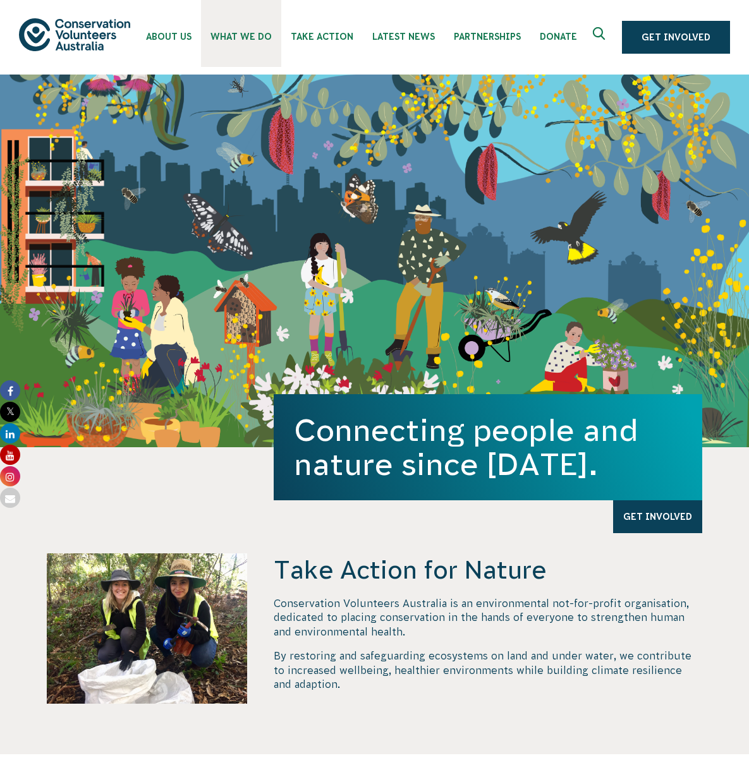
click at [239, 32] on span "What We Do" at bounding box center [240, 37] width 61 height 10
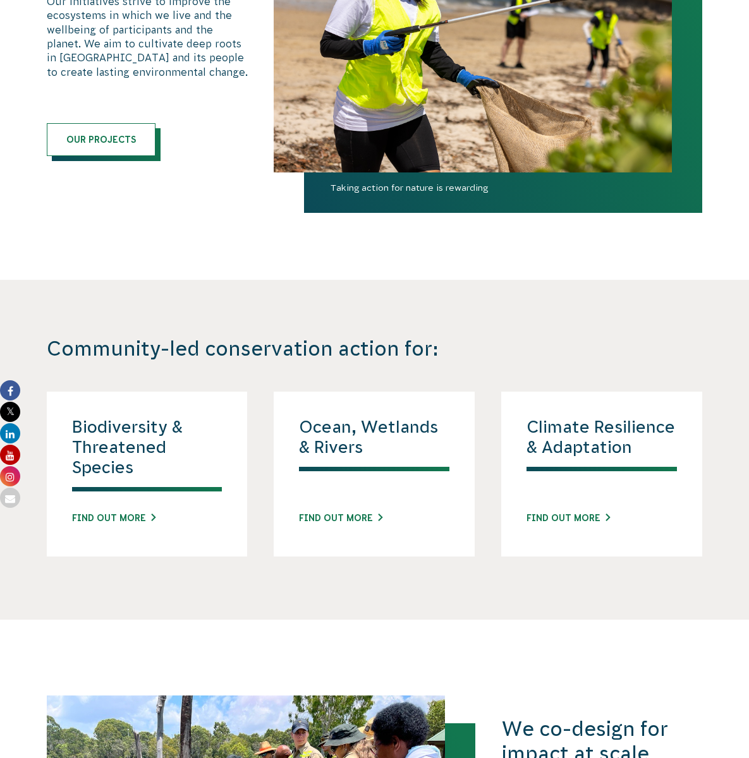
scroll to position [1138, 0]
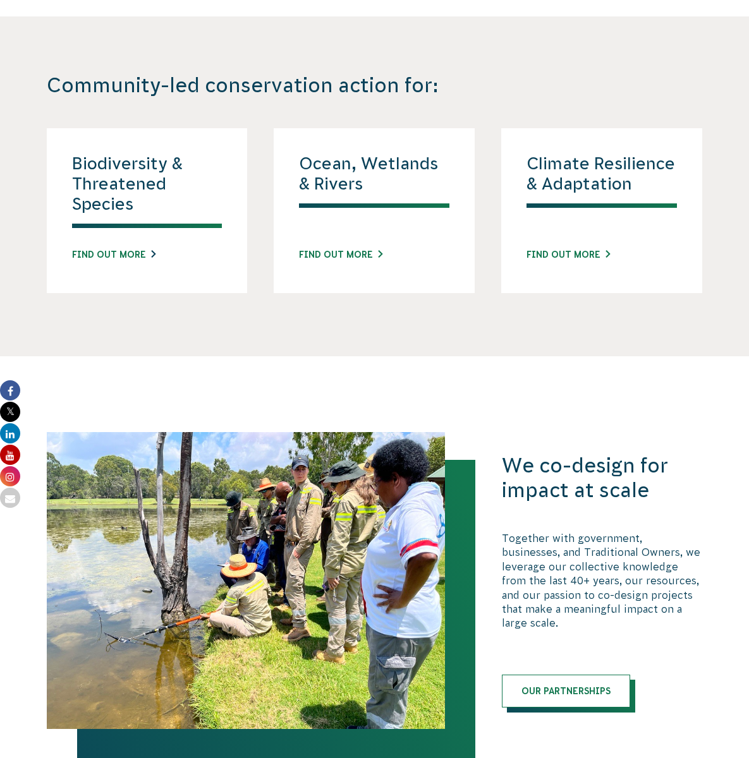
click at [131, 251] on link "Find out more" at bounding box center [113, 254] width 83 height 13
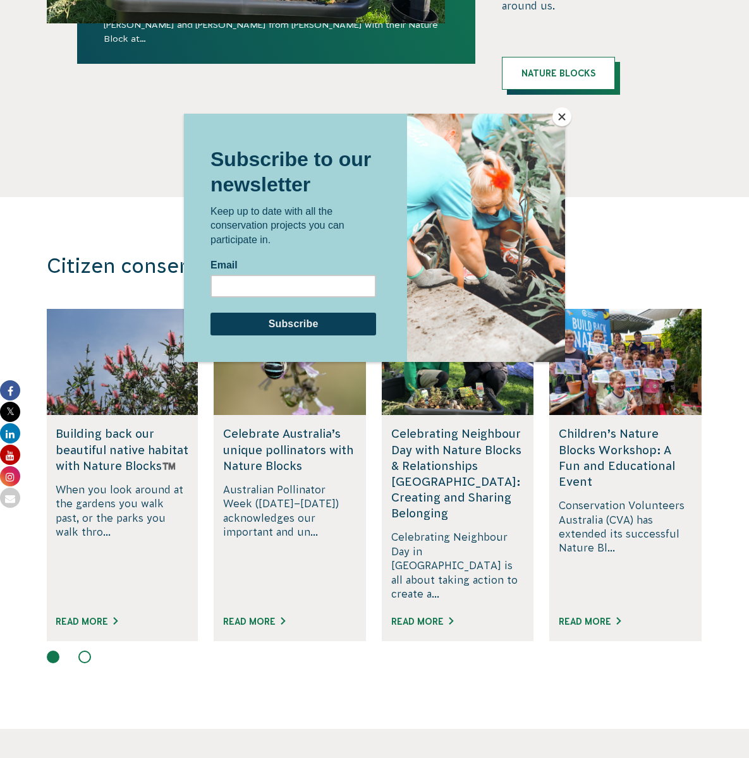
scroll to position [2275, 0]
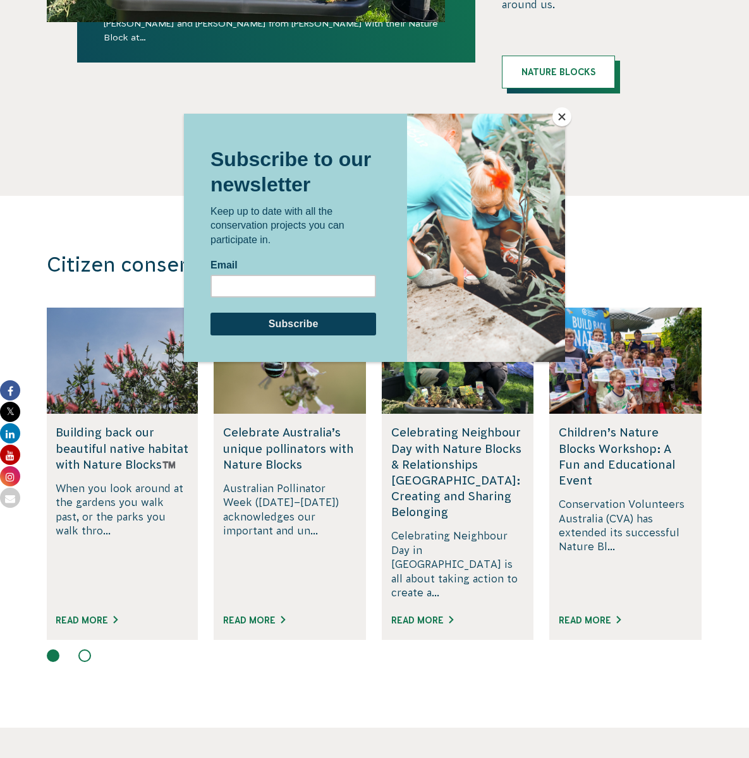
click at [561, 114] on button "Close" at bounding box center [561, 116] width 19 height 19
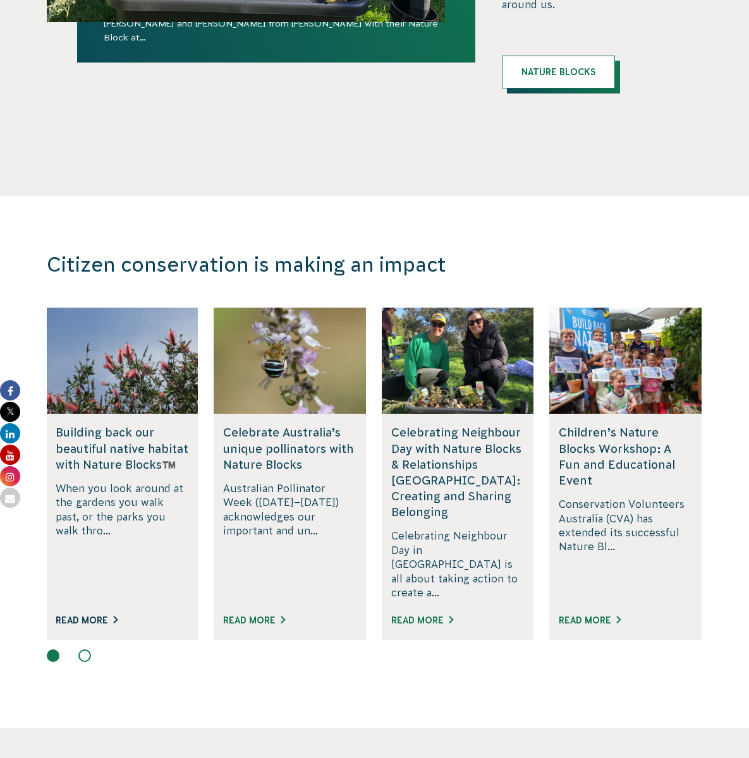
click at [84, 616] on link "Read More" at bounding box center [87, 621] width 62 height 10
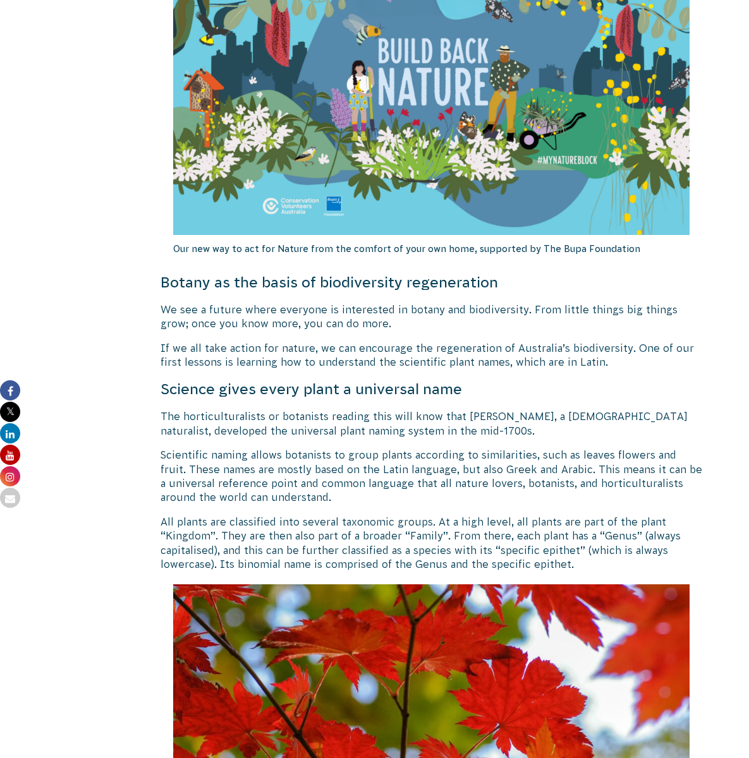
scroll to position [1138, 0]
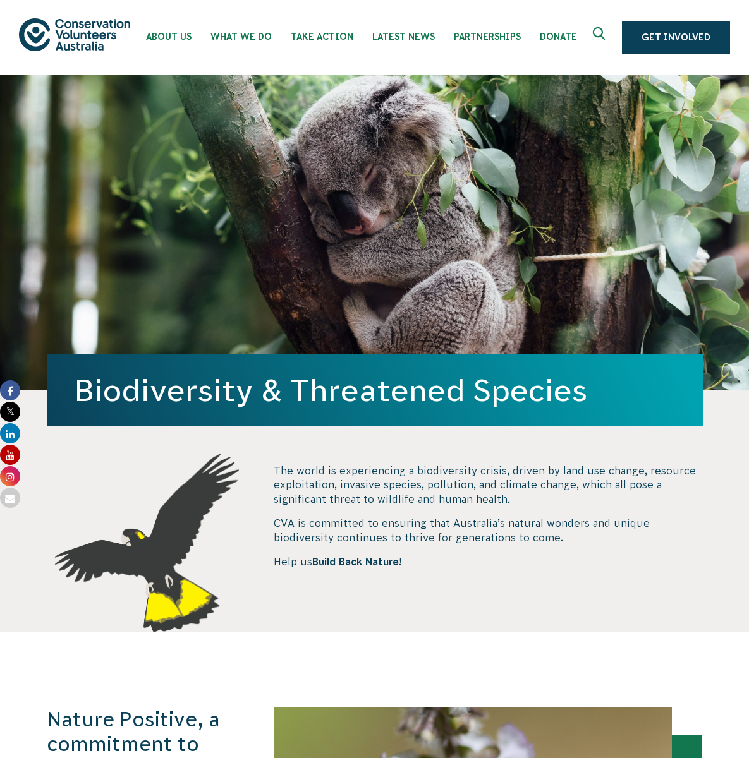
scroll to position [2313, 0]
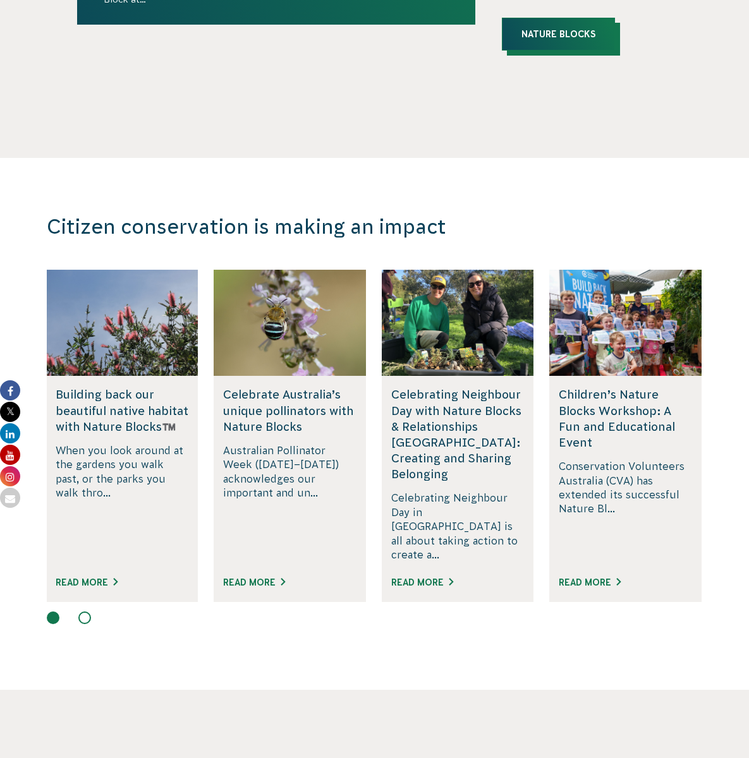
click at [533, 18] on link "Nature Blocks" at bounding box center [558, 34] width 113 height 33
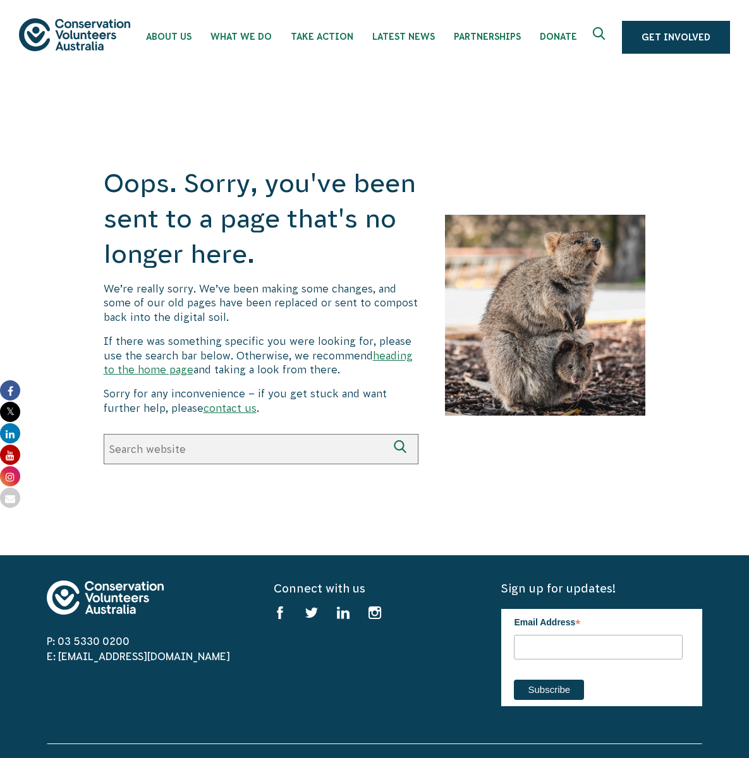
click at [604, 32] on icon "Expand search box" at bounding box center [601, 36] width 16 height 19
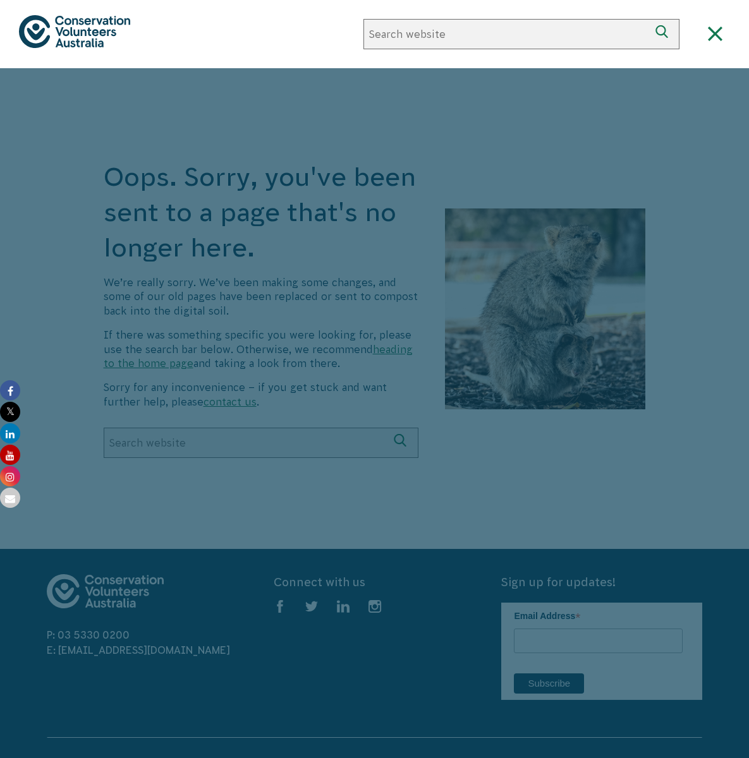
click at [233, 435] on div at bounding box center [374, 447] width 749 height 758
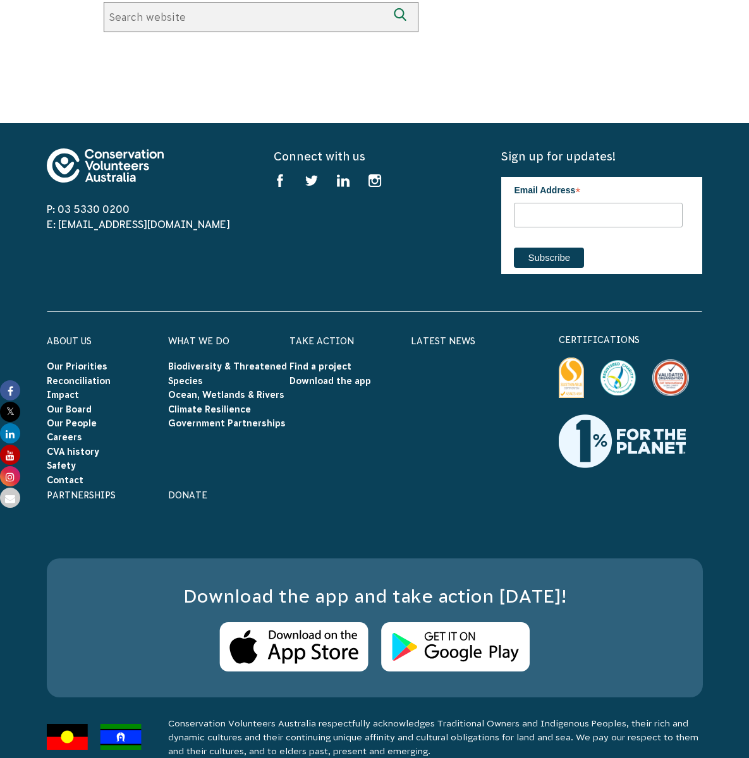
scroll to position [458, 0]
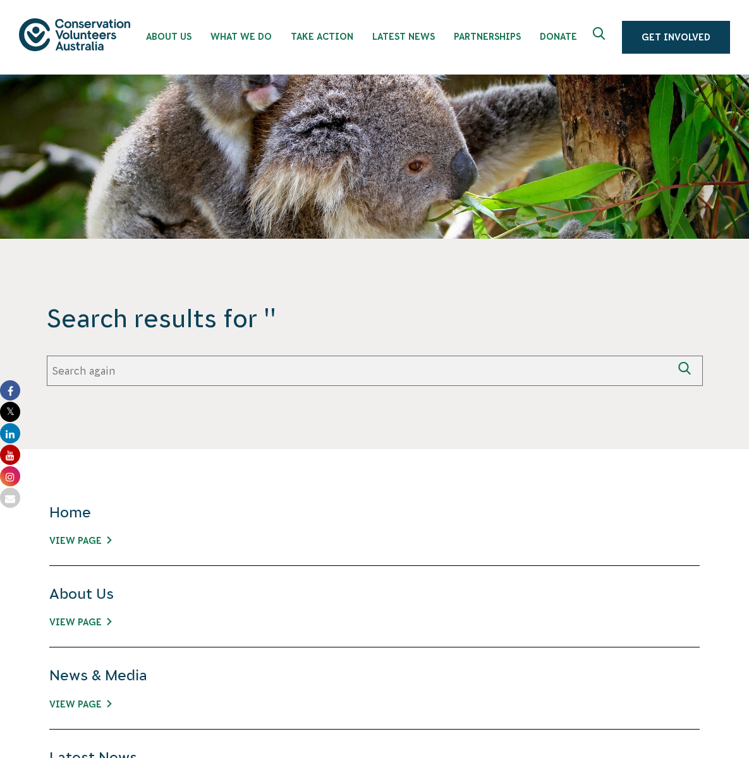
click at [84, 373] on input "Search again" at bounding box center [360, 371] width 626 height 30
click at [83, 373] on input "Search again" at bounding box center [360, 371] width 626 height 30
type input "Victoria tree planting projects"
click at [672, 356] on button "Search again" at bounding box center [687, 371] width 30 height 30
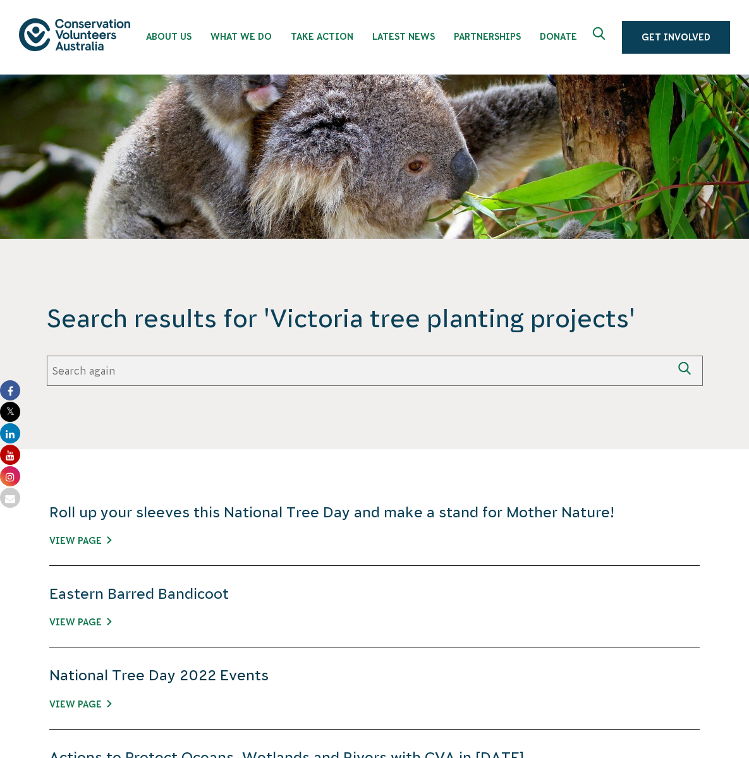
click at [104, 677] on link "National Tree Day 2022 Events" at bounding box center [158, 675] width 219 height 16
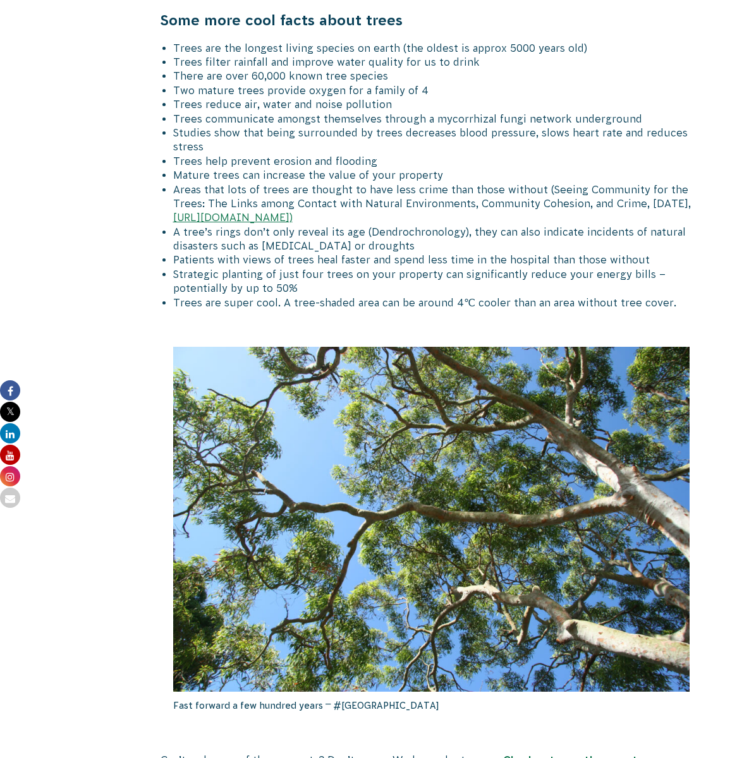
scroll to position [2275, 0]
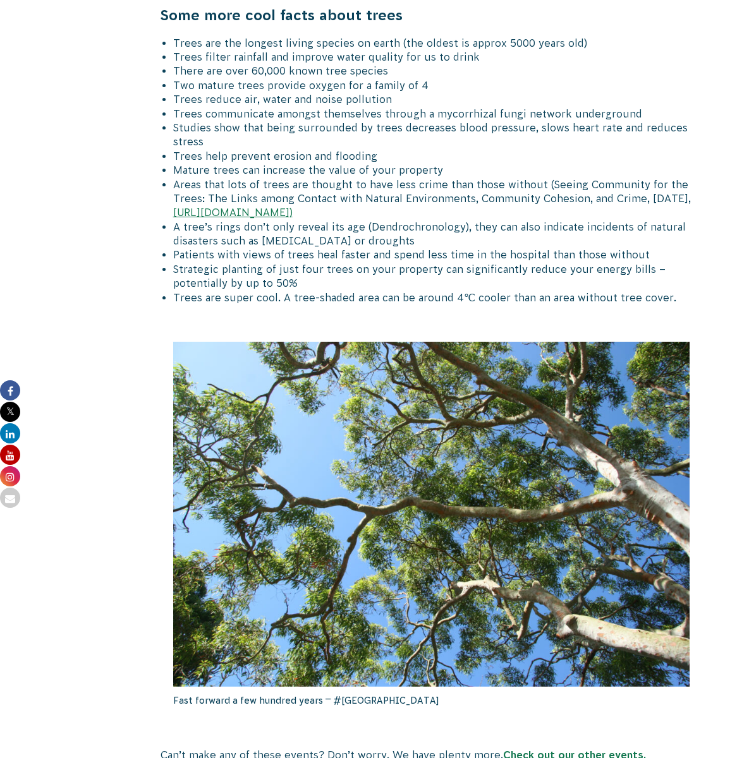
click at [556, 750] on link "Check out our other events." at bounding box center [574, 755] width 143 height 11
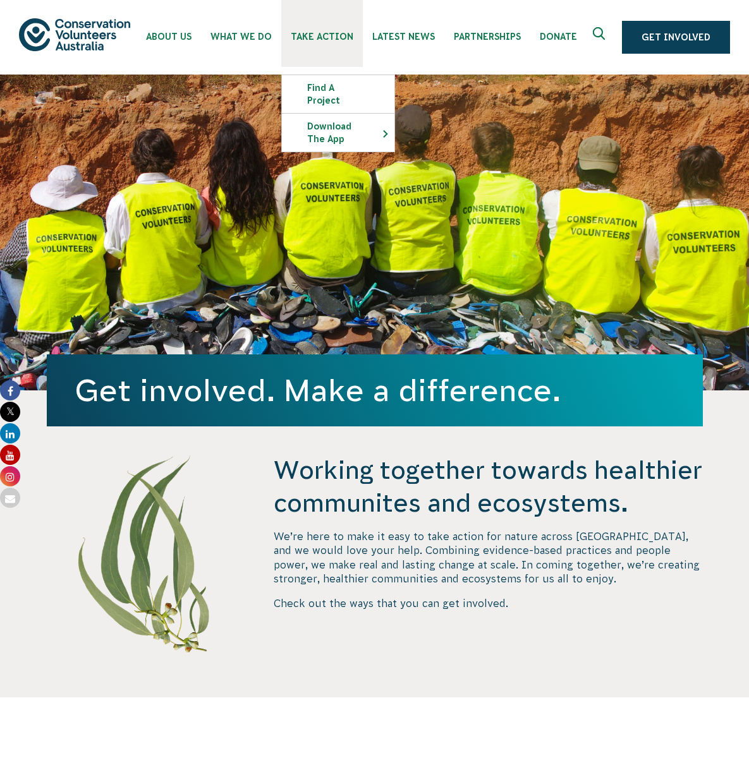
click at [348, 30] on link "Take Action" at bounding box center [322, 33] width 82 height 67
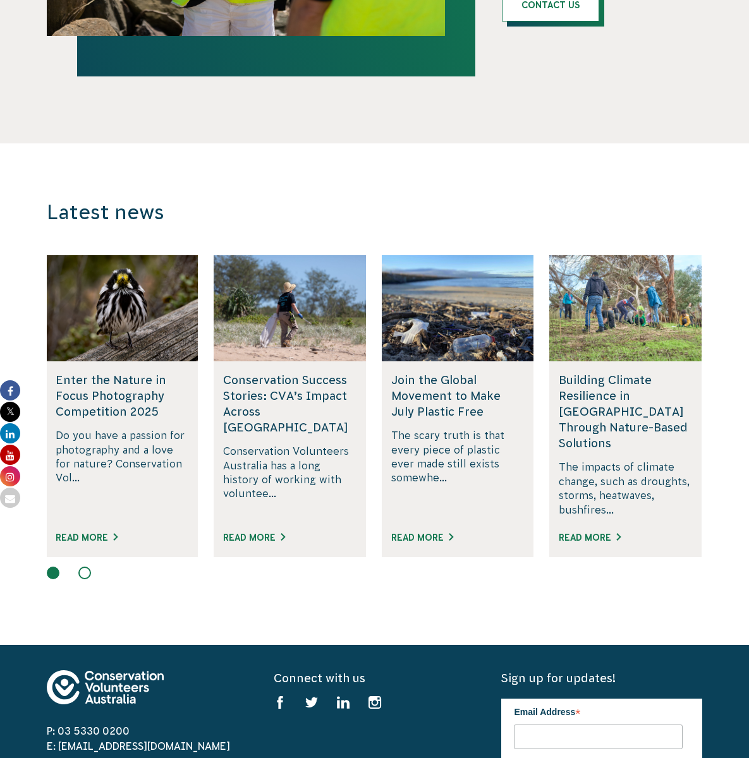
scroll to position [2275, 0]
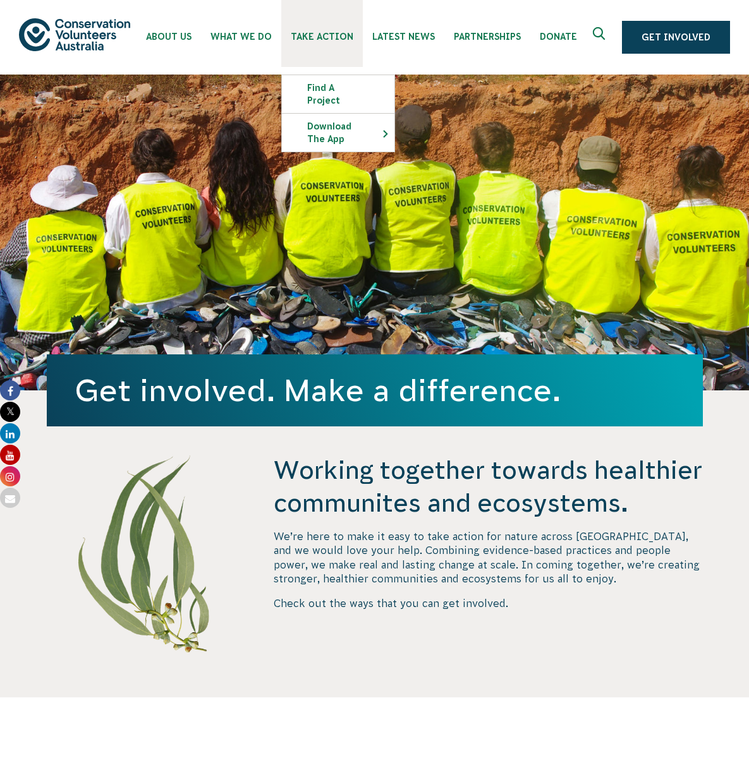
click at [314, 39] on span "Take Action" at bounding box center [322, 37] width 63 height 10
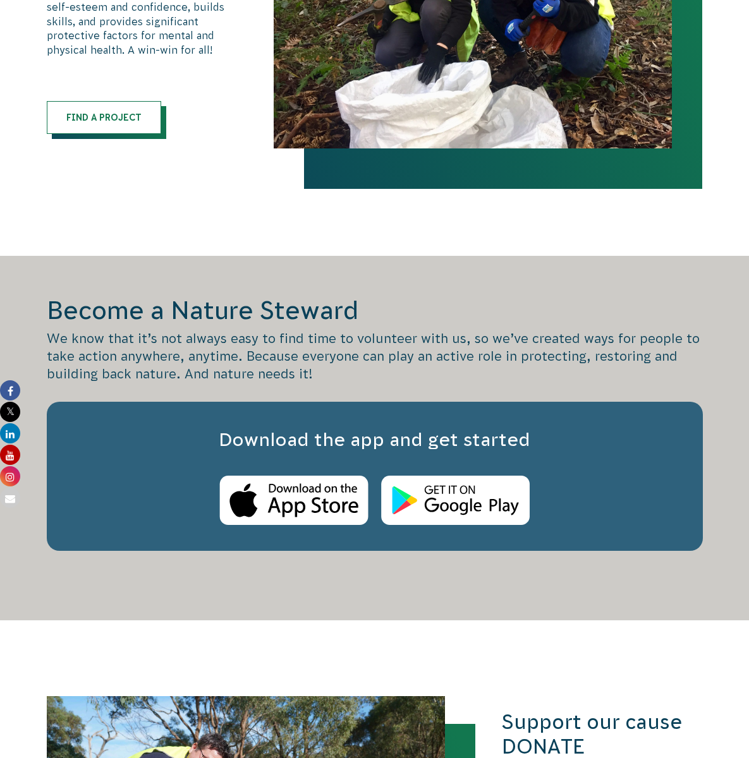
scroll to position [834, 0]
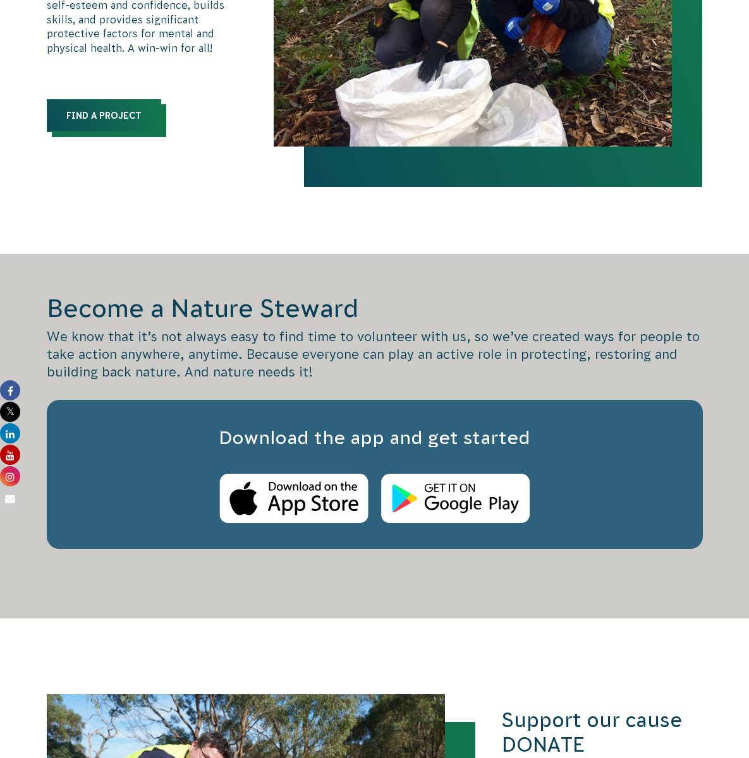
click at [78, 104] on link "Find a Project" at bounding box center [104, 115] width 114 height 33
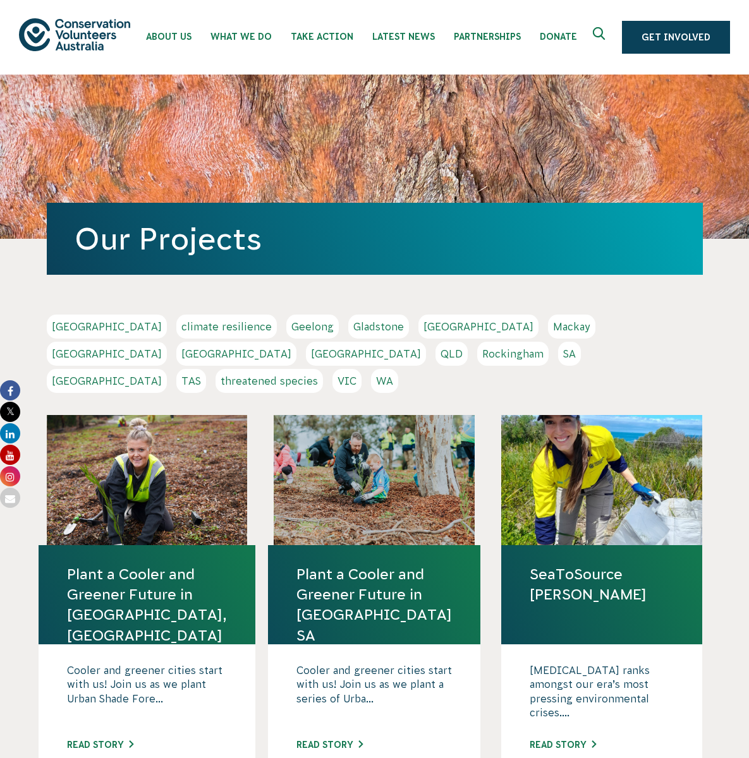
click at [362, 369] on link "VIC" at bounding box center [346, 381] width 29 height 24
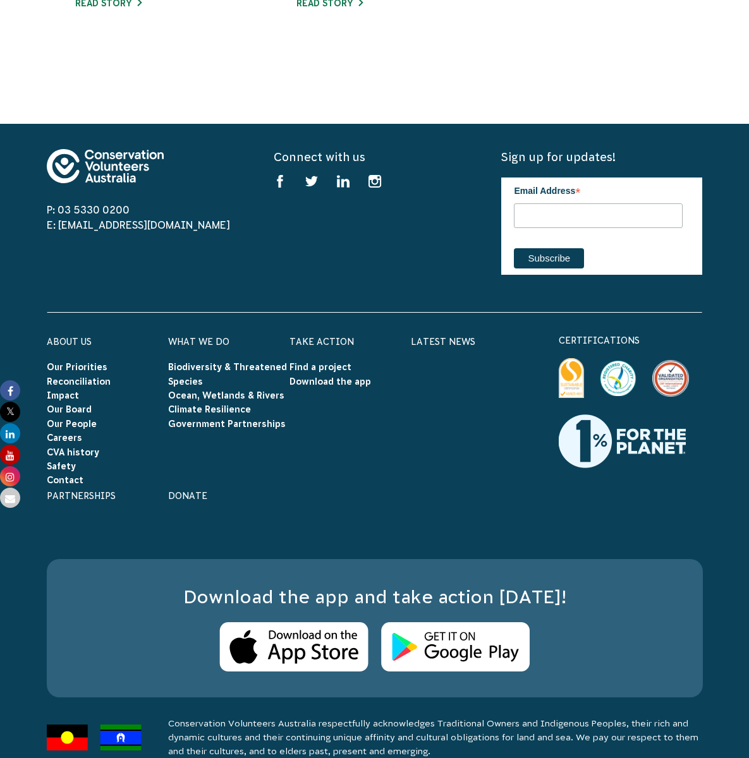
scroll to position [834, 0]
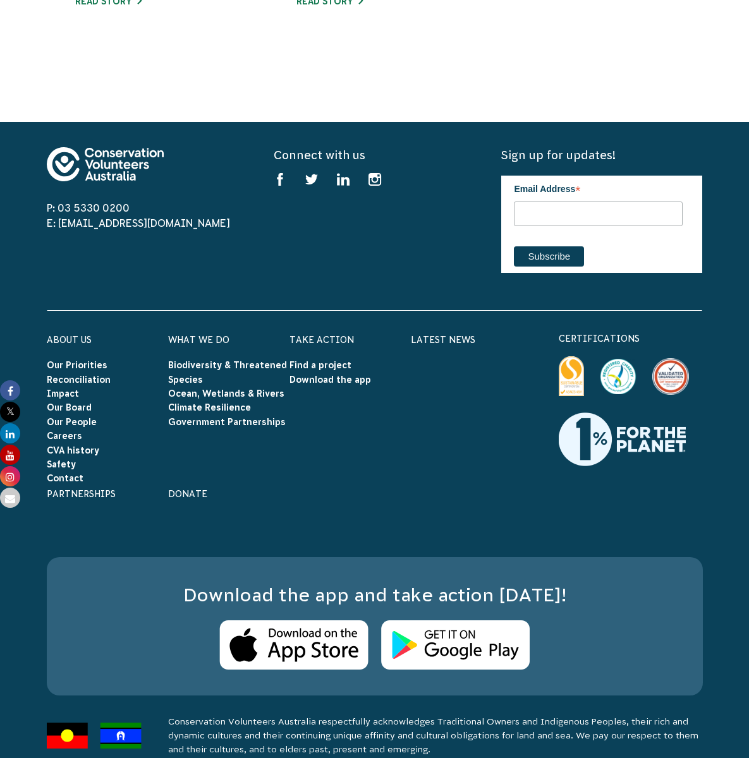
click at [8, 499] on icon at bounding box center [10, 498] width 20 height 20
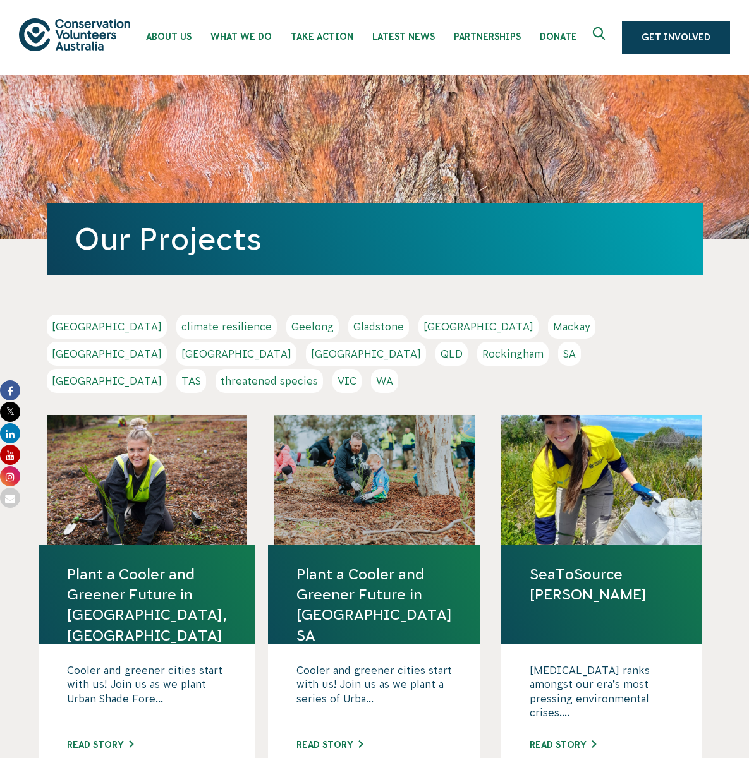
click at [362, 369] on link "VIC" at bounding box center [346, 381] width 29 height 24
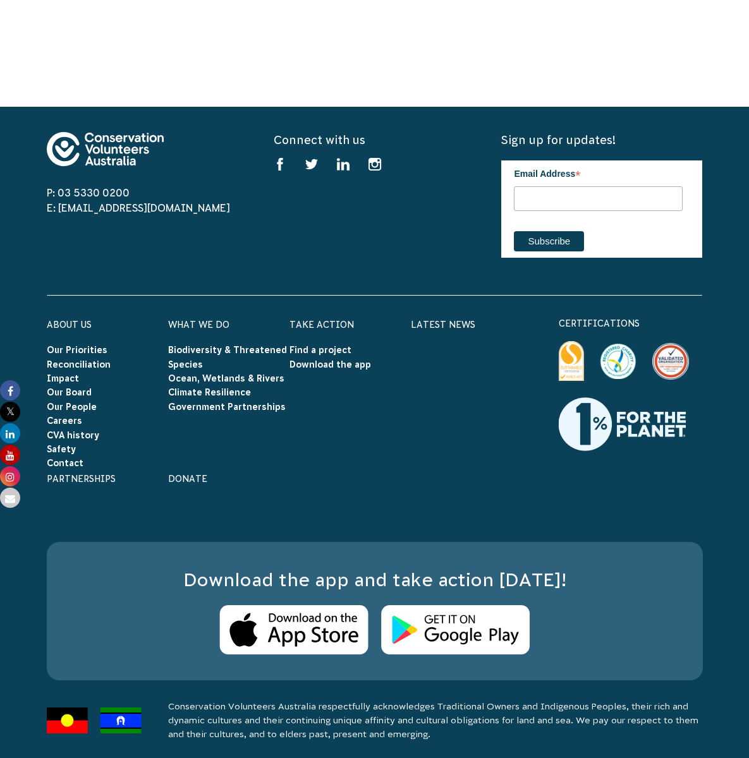
scroll to position [858, 0]
